Goal: Information Seeking & Learning: Learn about a topic

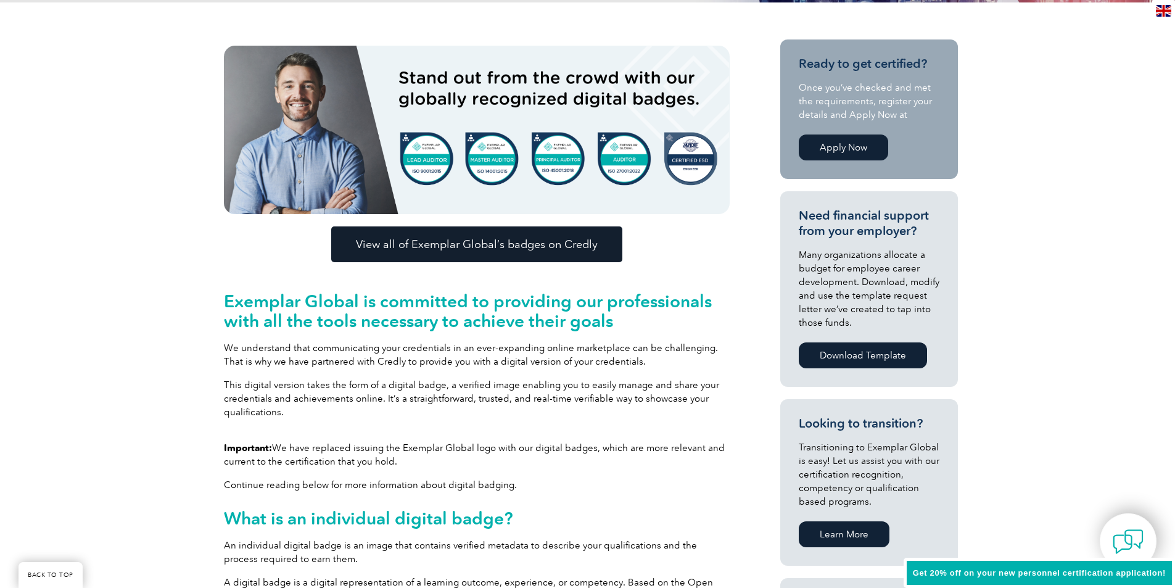
scroll to position [432, 0]
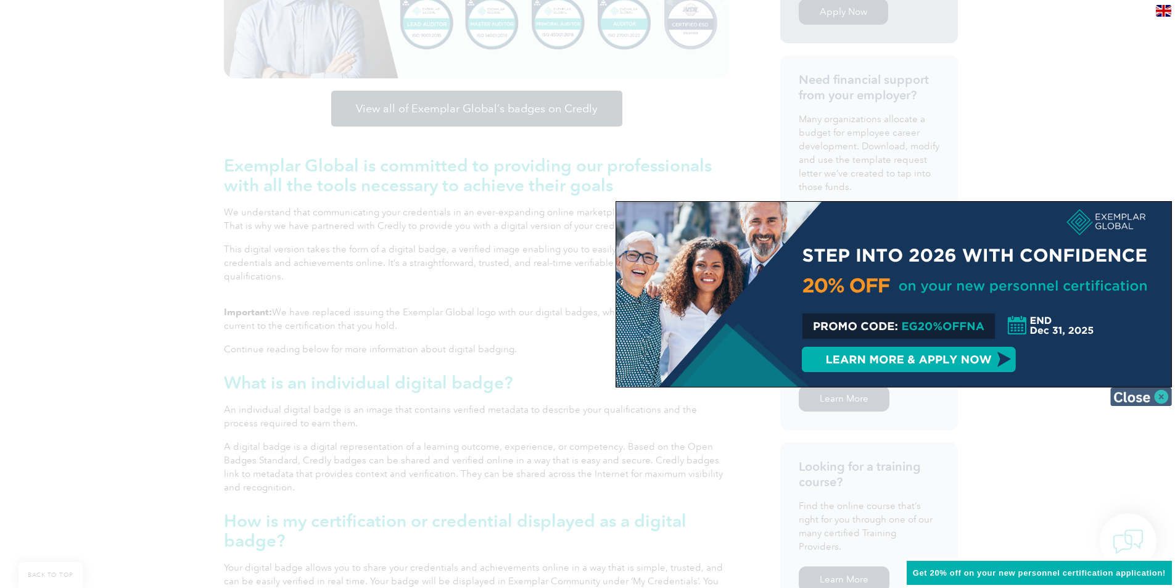
click at [1137, 395] on img at bounding box center [1141, 396] width 62 height 19
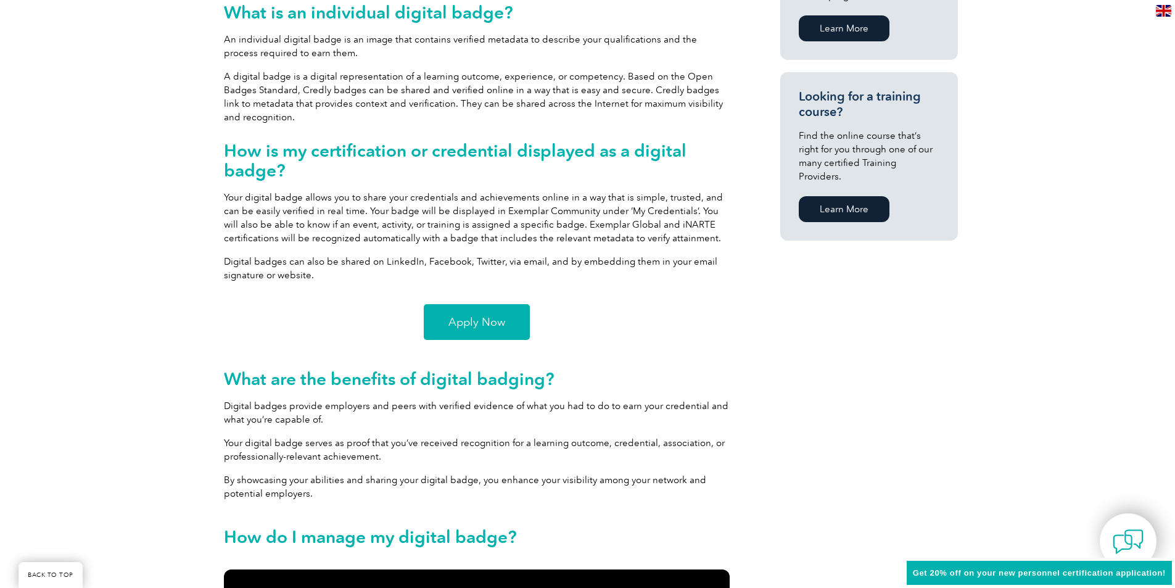
scroll to position [864, 0]
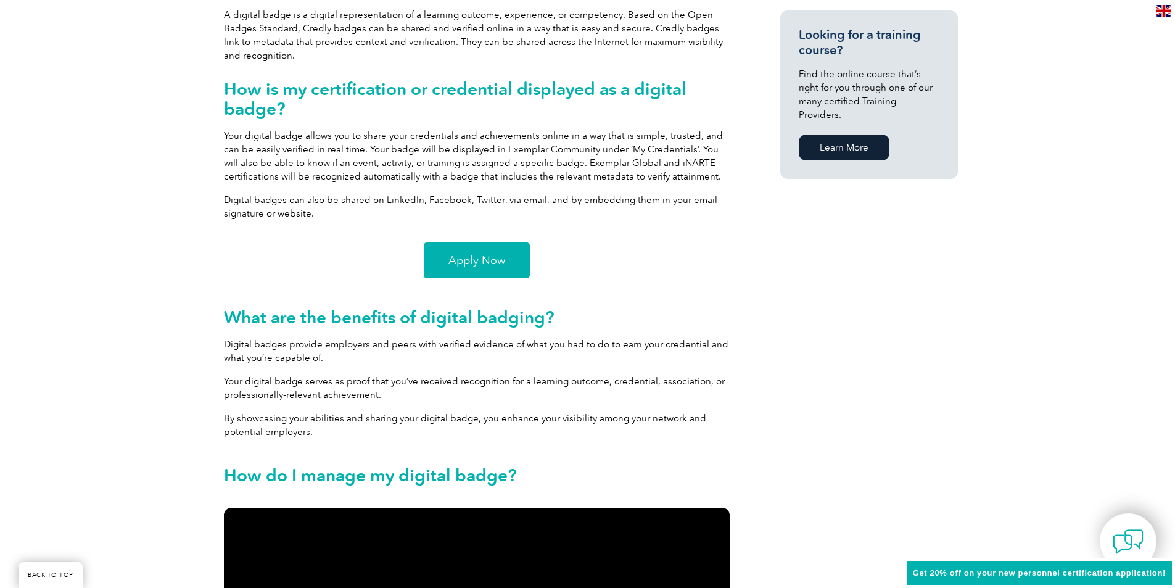
click at [473, 258] on span "Apply Now" at bounding box center [476, 260] width 57 height 11
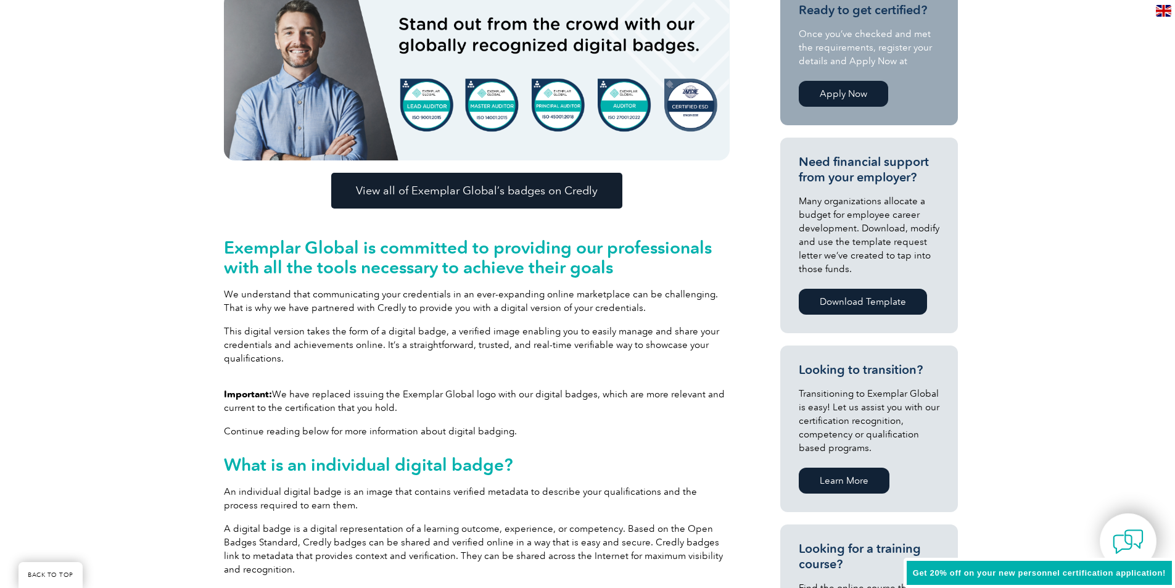
scroll to position [264, 0]
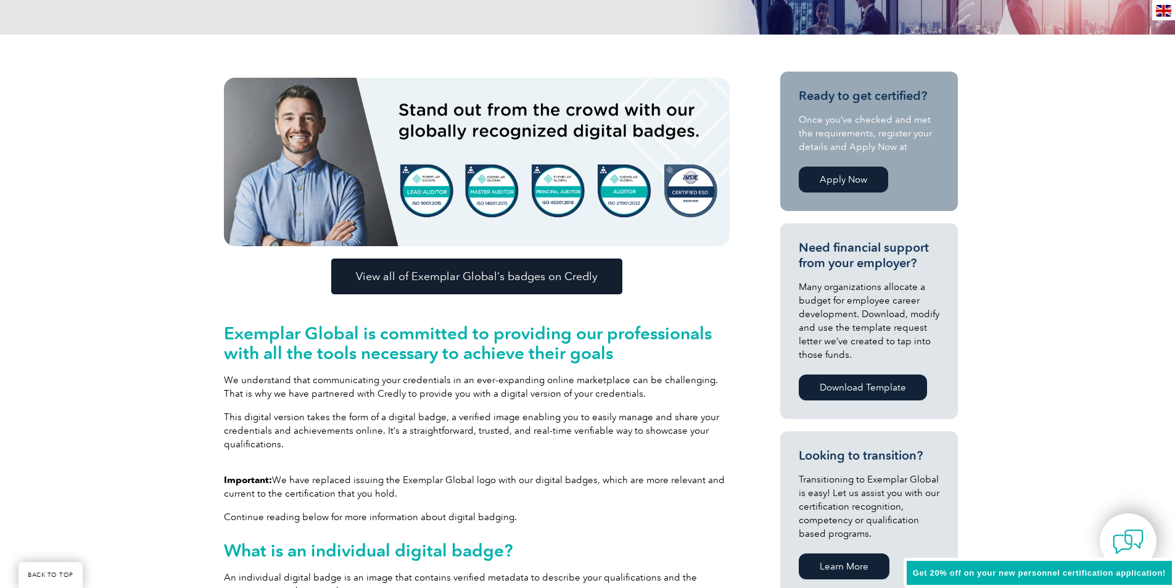
click at [448, 278] on span "View all of Exemplar Global’s badges on Credly" at bounding box center [477, 276] width 242 height 11
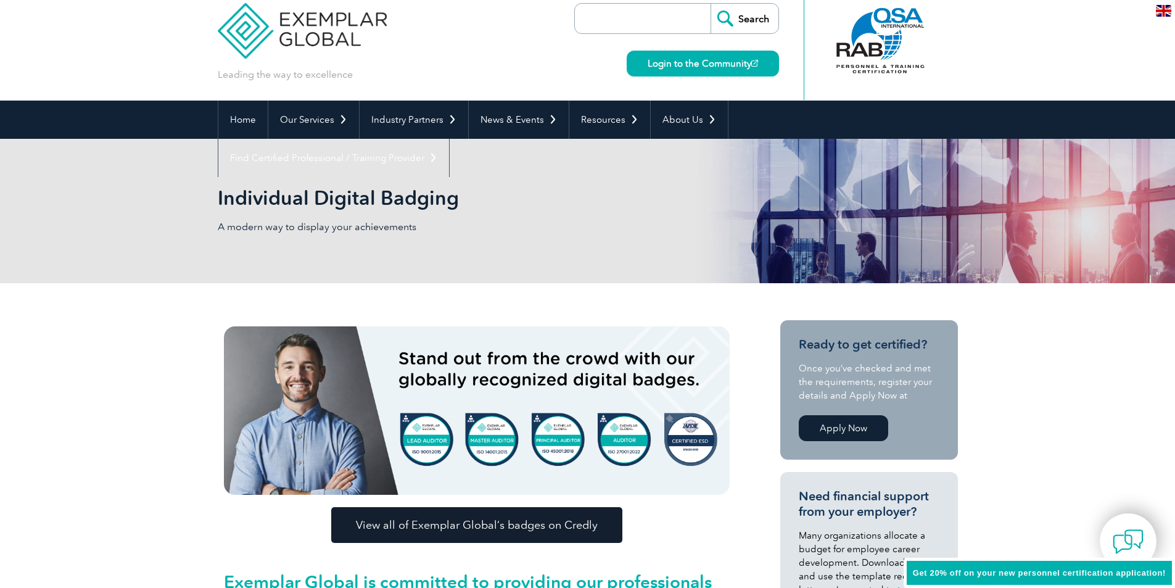
scroll to position [0, 0]
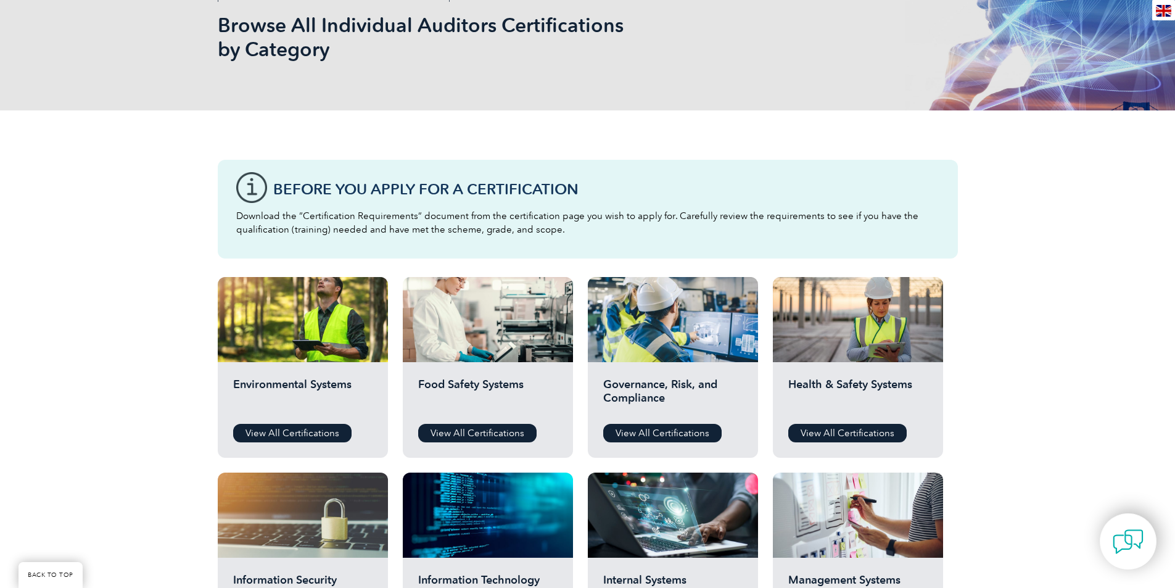
scroll to position [185, 0]
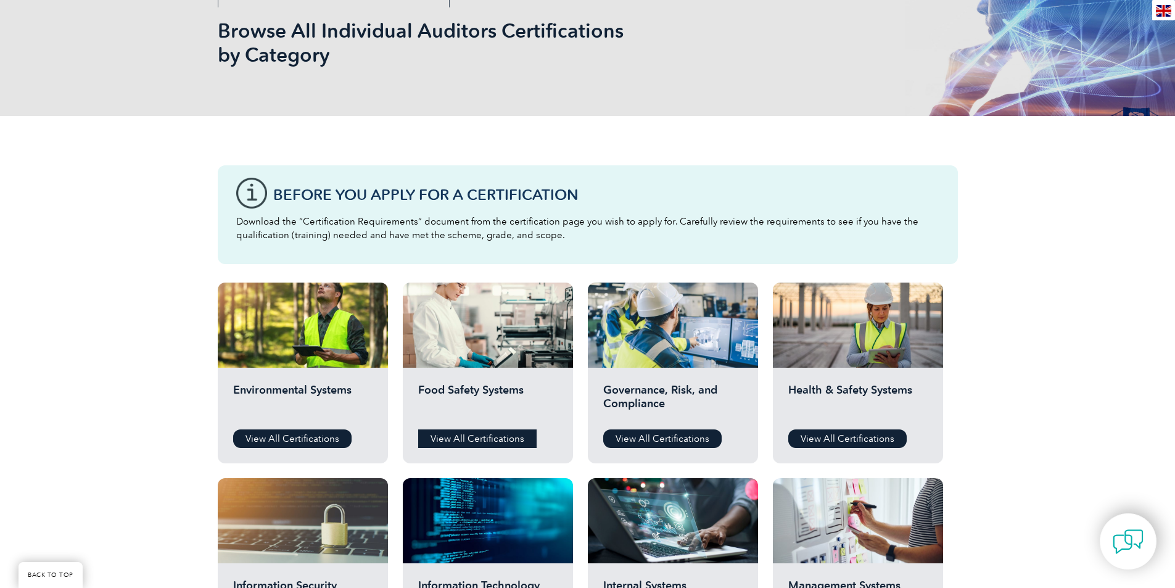
click at [459, 434] on link "View All Certifications" at bounding box center [477, 438] width 118 height 19
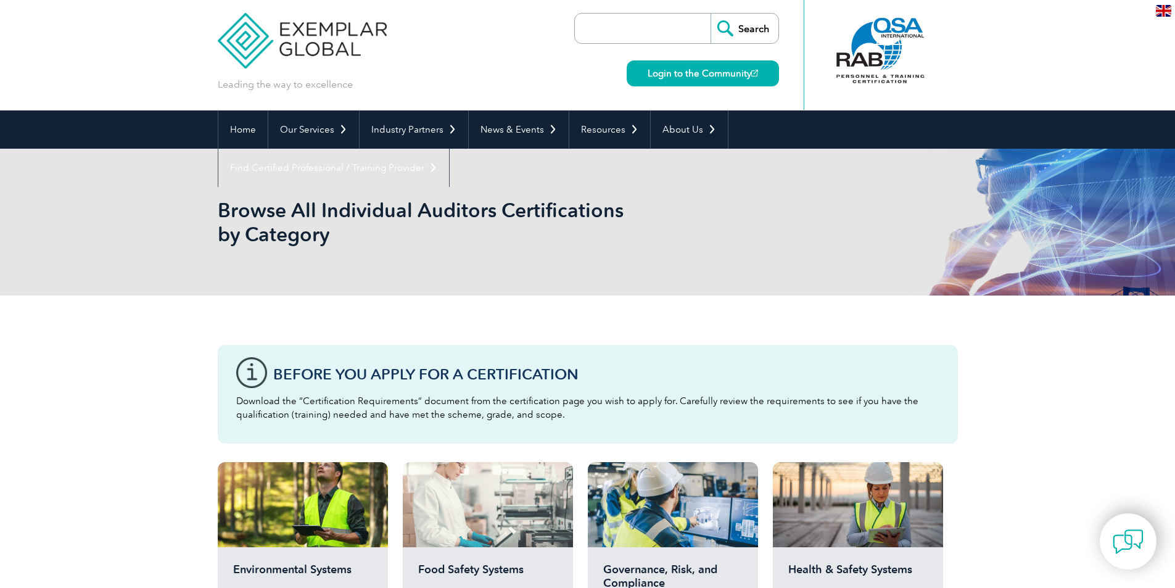
scroll to position [0, 0]
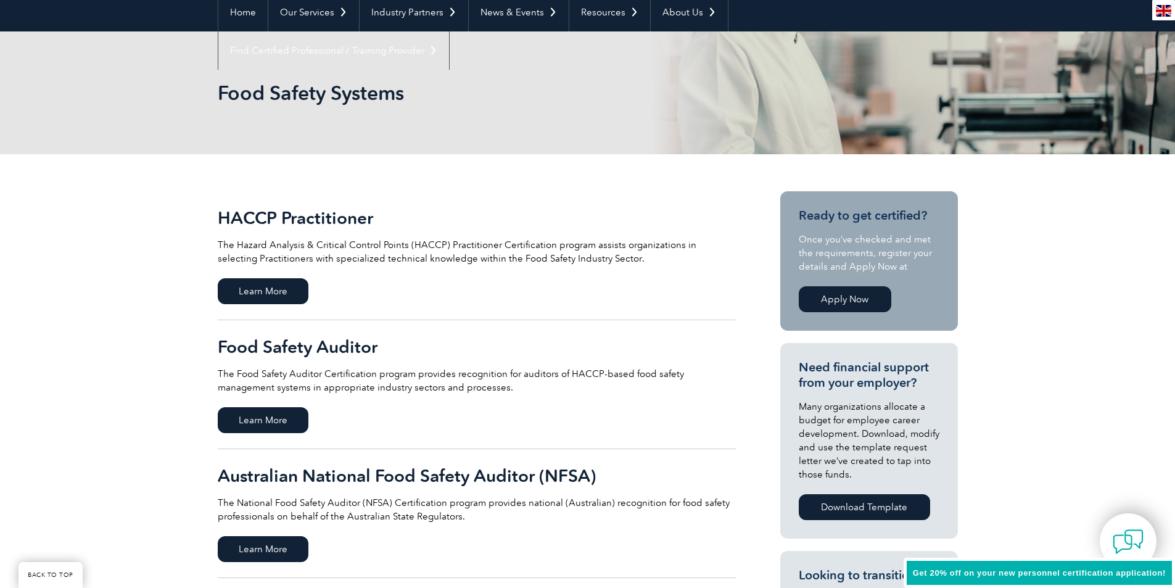
scroll to position [123, 0]
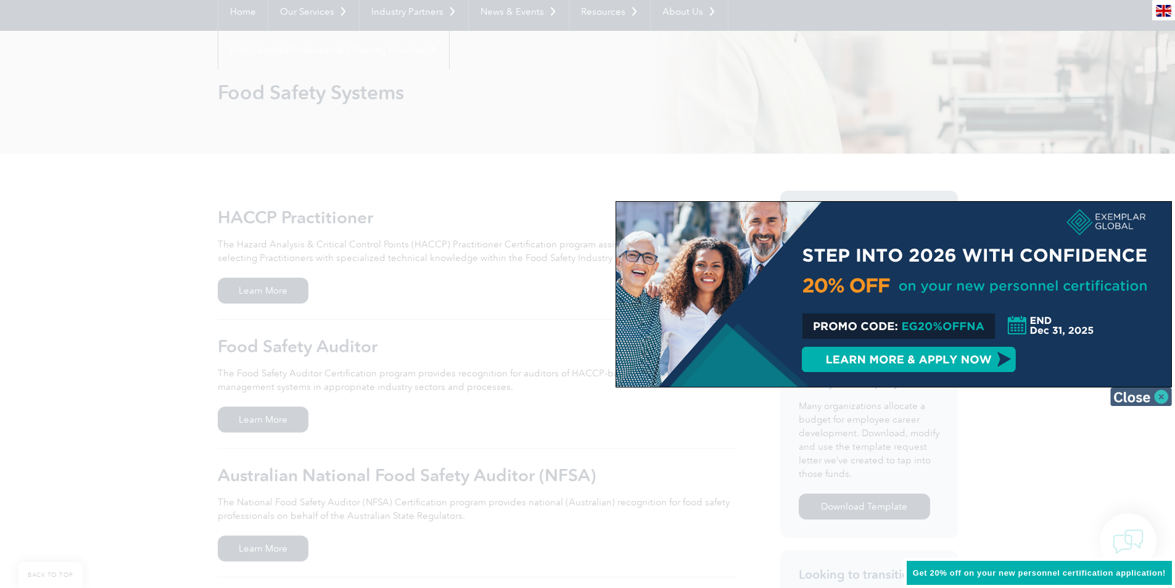
click at [1139, 400] on img at bounding box center [1141, 396] width 62 height 19
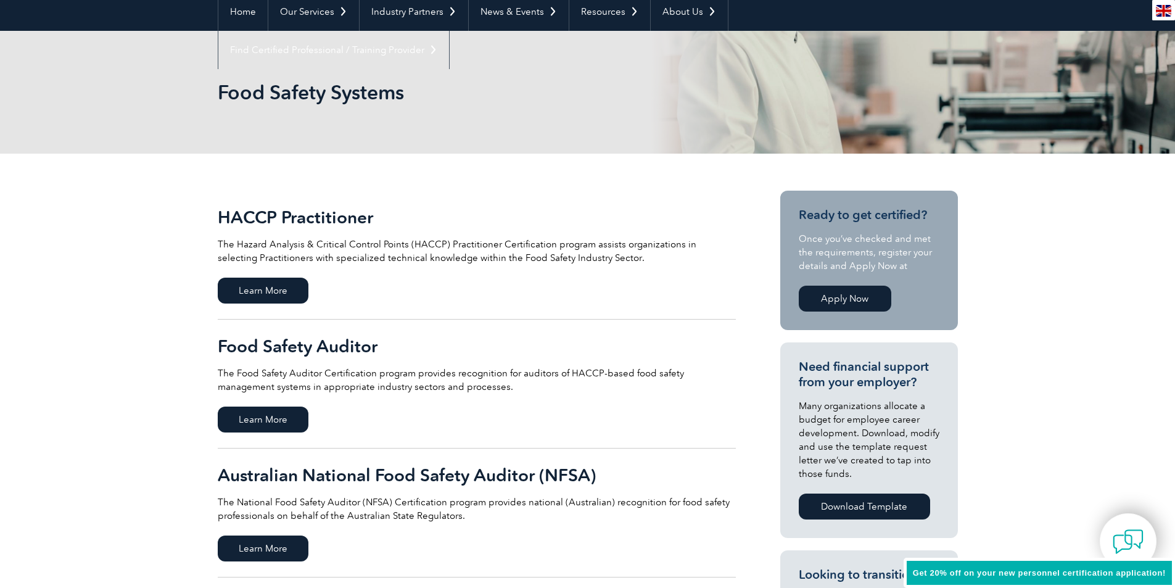
scroll to position [0, 0]
